Goal: Task Accomplishment & Management: Complete application form

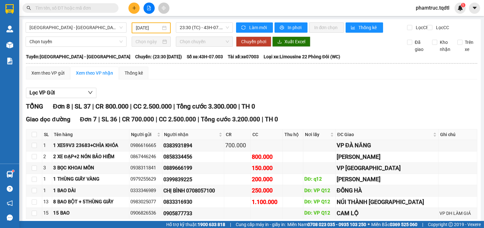
click at [133, 4] on button at bounding box center [133, 8] width 11 height 11
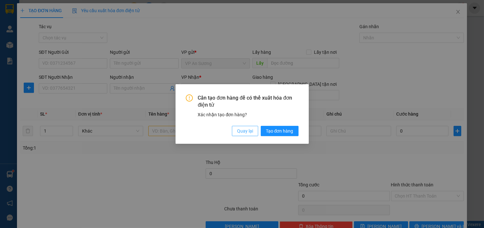
click at [251, 131] on span "Quay lại" at bounding box center [245, 130] width 16 height 7
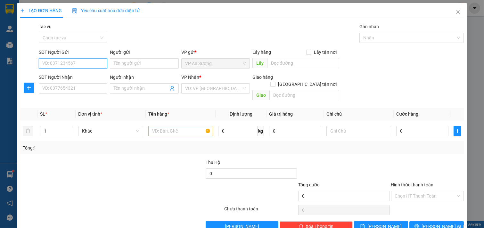
click at [61, 60] on input "SĐT Người Gửi" at bounding box center [73, 63] width 69 height 10
type input "0918254533"
click at [62, 73] on div "0918254533" at bounding box center [72, 76] width 60 height 7
type input "0914090562"
type input "100.000"
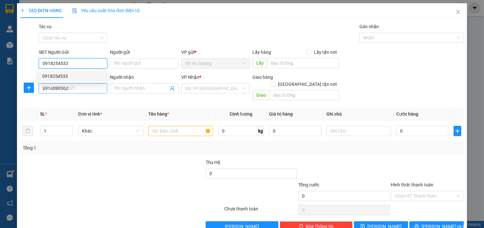
type input "100.000"
type input "0918254533"
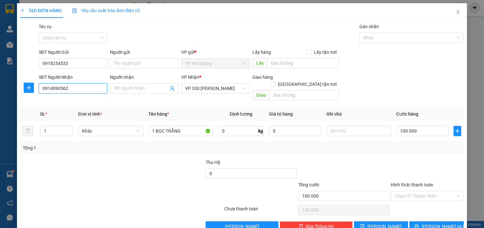
click at [72, 90] on input "0914090562" at bounding box center [73, 88] width 69 height 10
click at [66, 98] on div "0974132419" at bounding box center [72, 101] width 60 height 7
type input "0974132419"
type input "500.000"
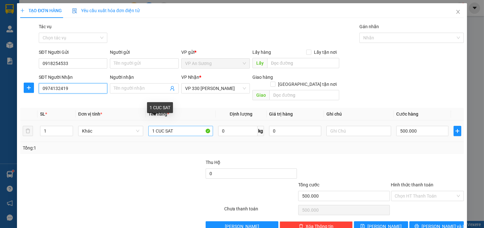
type input "0974132419"
click at [184, 126] on input "1 CUC SAT" at bounding box center [180, 131] width 65 height 10
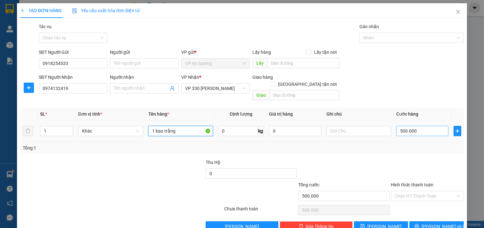
type input "1 bao trắng"
click at [418, 128] on input "500.000" at bounding box center [422, 131] width 52 height 10
type input "0"
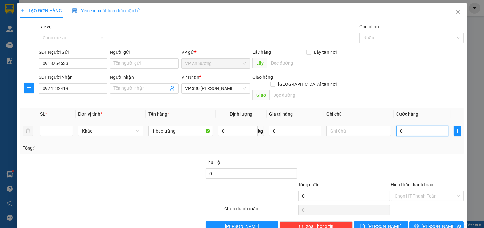
type input "2"
type input "02"
type input "20"
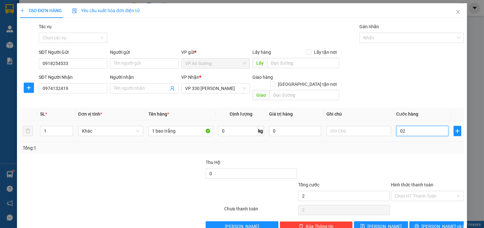
type input "020"
type input "200"
type input "0.200"
type input "200.000"
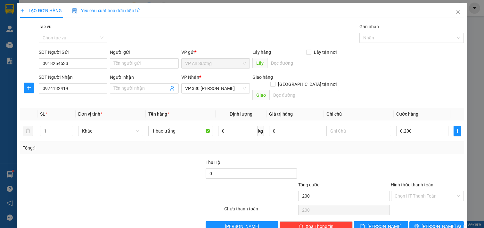
type input "200.000"
click at [363, 159] on div at bounding box center [343, 170] width 93 height 22
click at [286, 59] on input "text" at bounding box center [303, 63] width 72 height 10
type input "v"
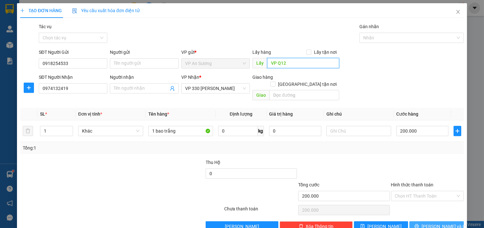
type input "VP Q12"
click at [436, 221] on button "[PERSON_NAME] và In" at bounding box center [436, 226] width 54 height 10
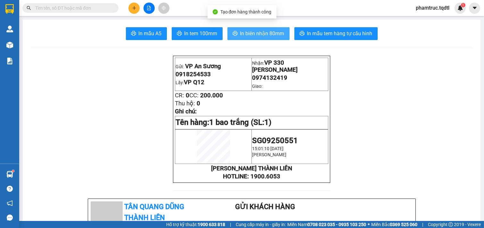
click at [277, 31] on span "In biên nhận 80mm" at bounding box center [262, 33] width 44 height 8
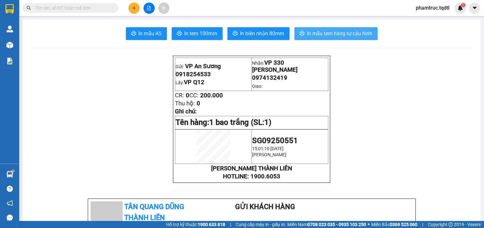
click at [328, 33] on span "In mẫu tem hàng tự cấu hình" at bounding box center [339, 33] width 65 height 8
